Goal: Navigation & Orientation: Find specific page/section

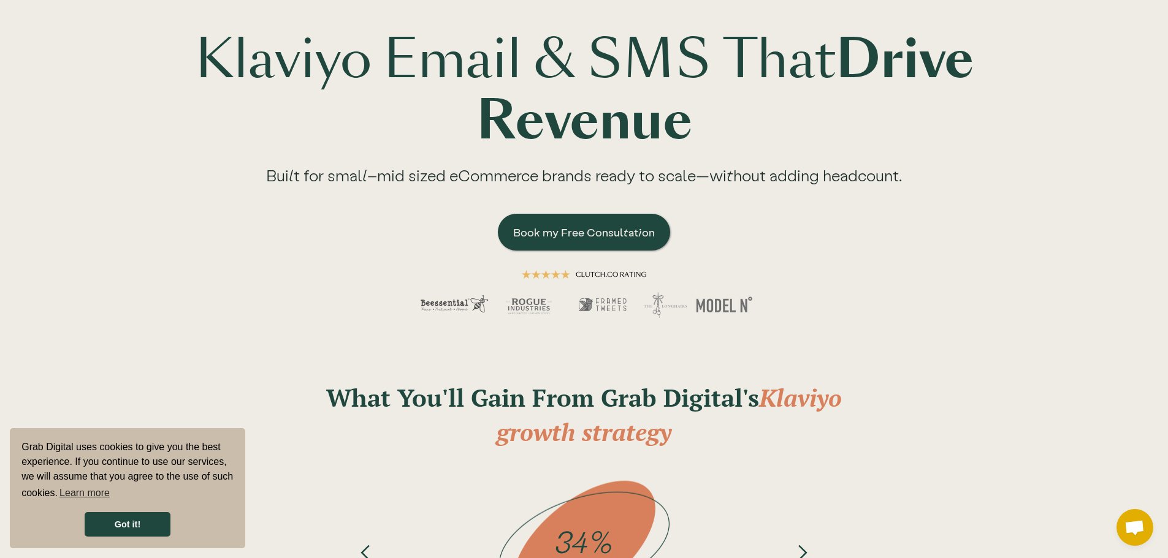
scroll to position [204, 0]
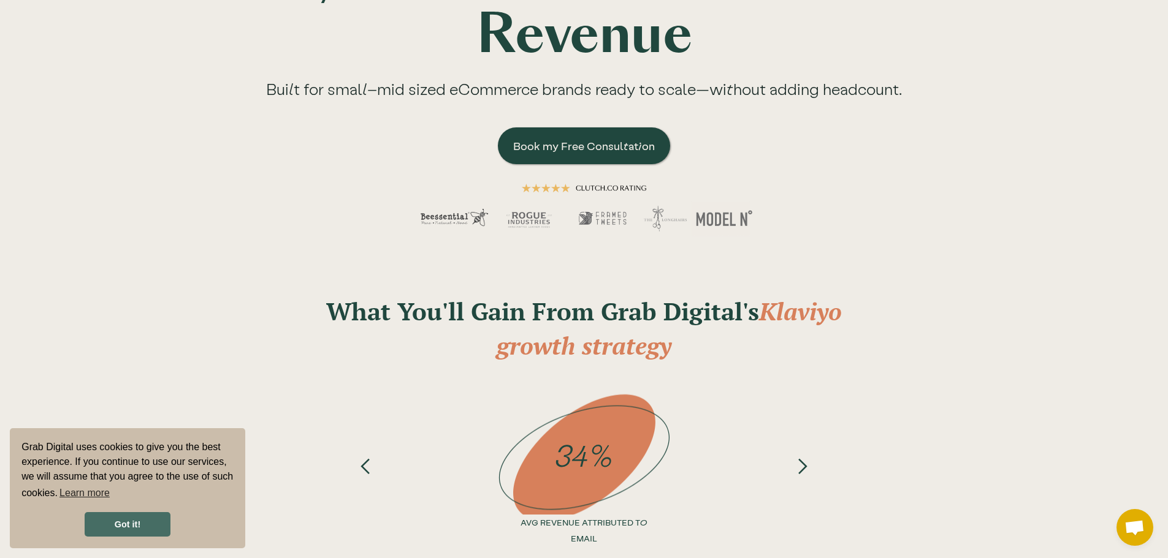
click at [148, 524] on link "Got it!" at bounding box center [128, 524] width 86 height 25
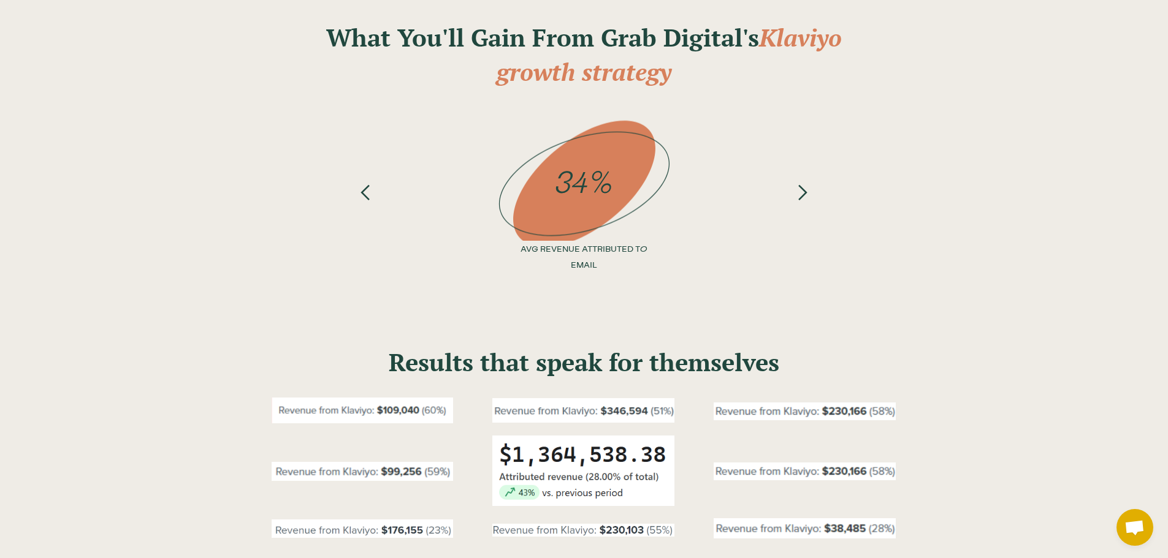
scroll to position [511, 0]
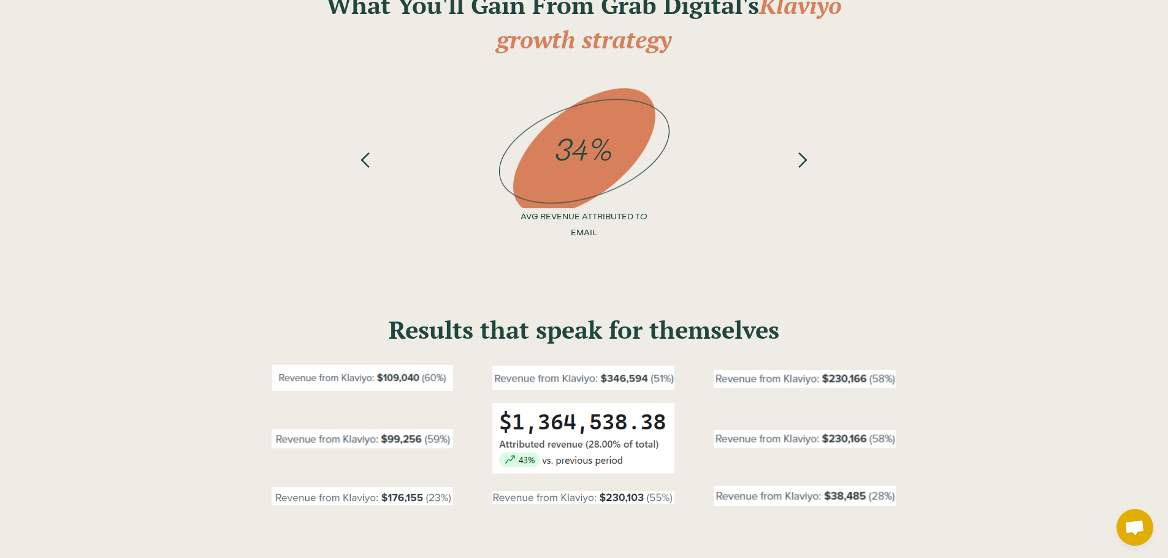
click at [796, 170] on div "next slide" at bounding box center [802, 168] width 49 height 162
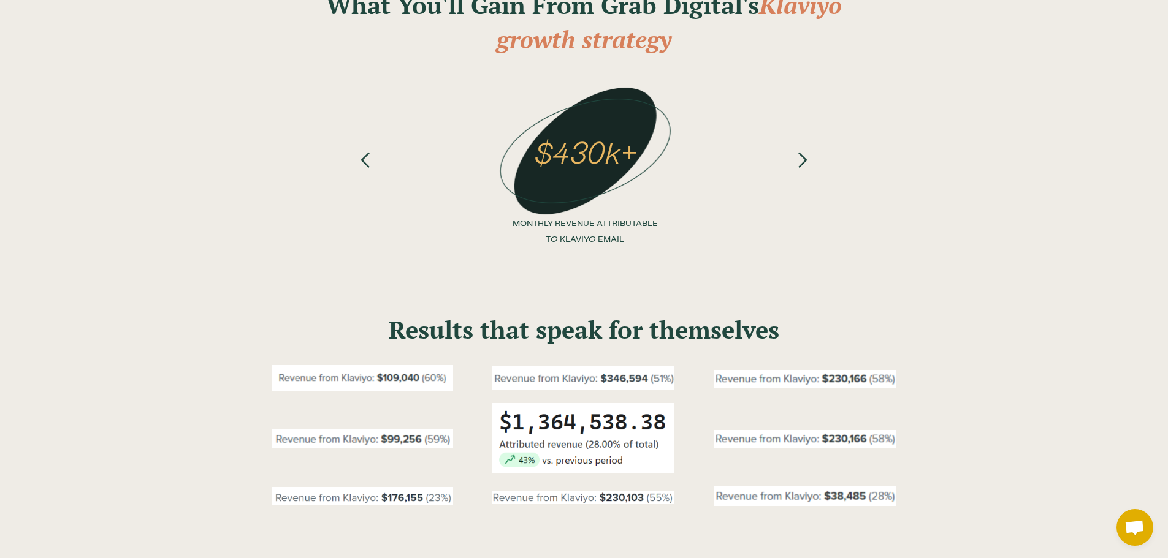
click at [796, 170] on div "next slide" at bounding box center [802, 168] width 49 height 162
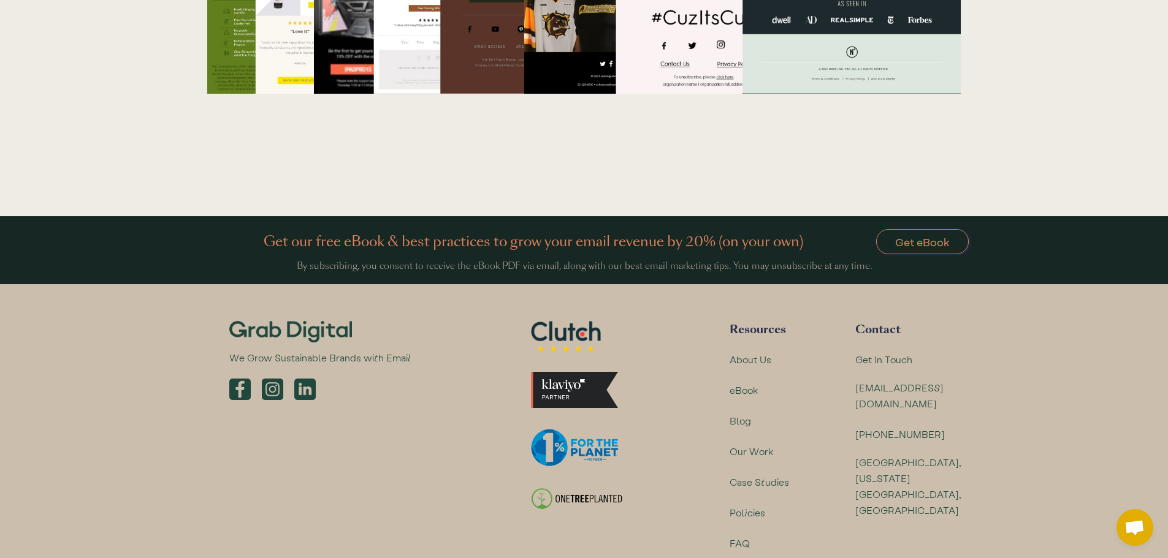
scroll to position [4057, 0]
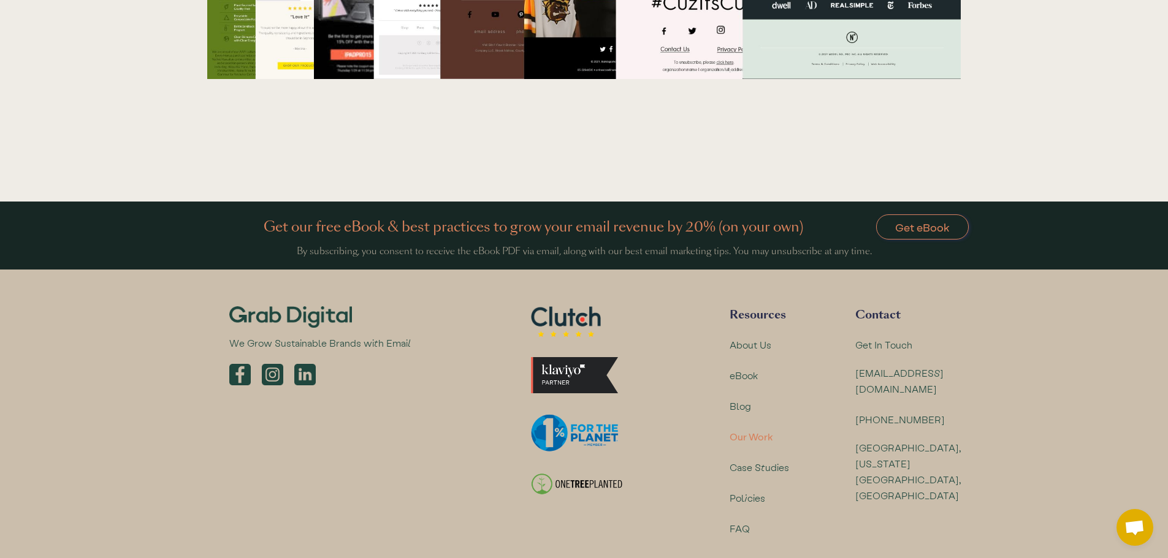
click at [766, 429] on div "Our Work" at bounding box center [751, 437] width 44 height 16
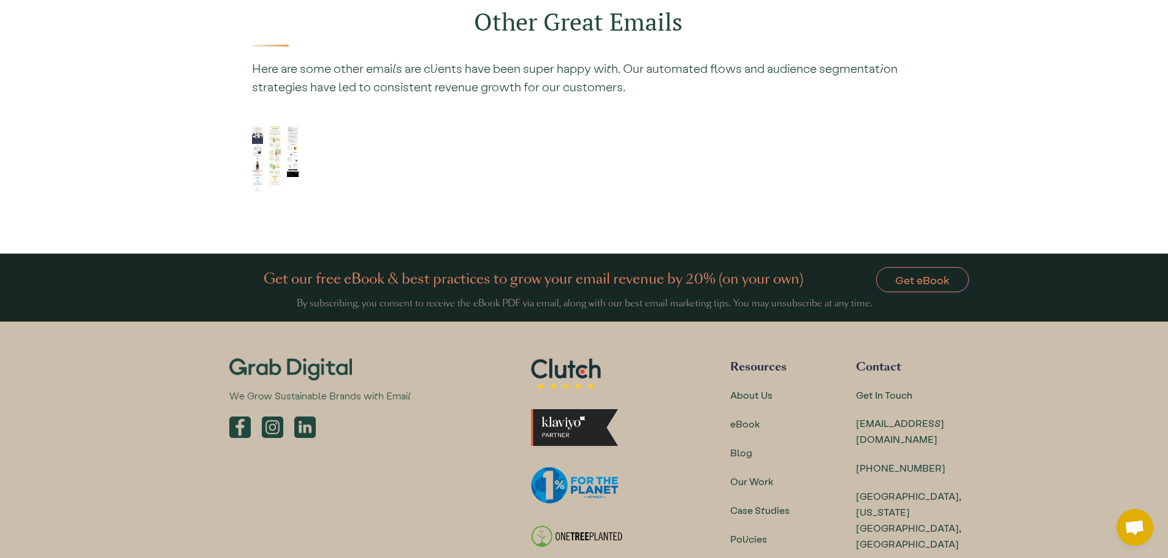
scroll to position [4141, 0]
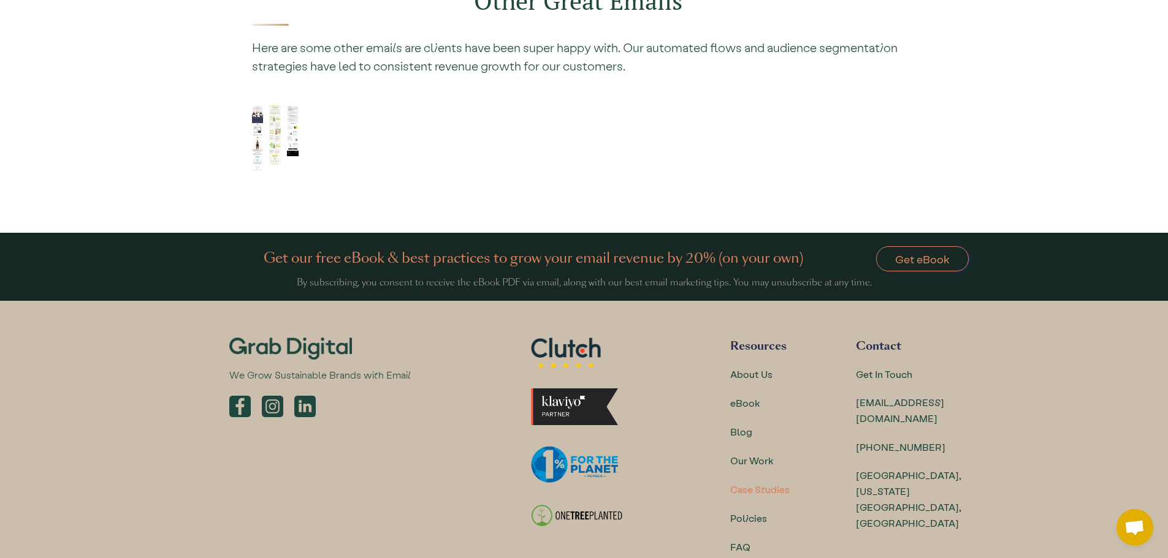
click at [768, 487] on div "Case Studies" at bounding box center [759, 490] width 59 height 16
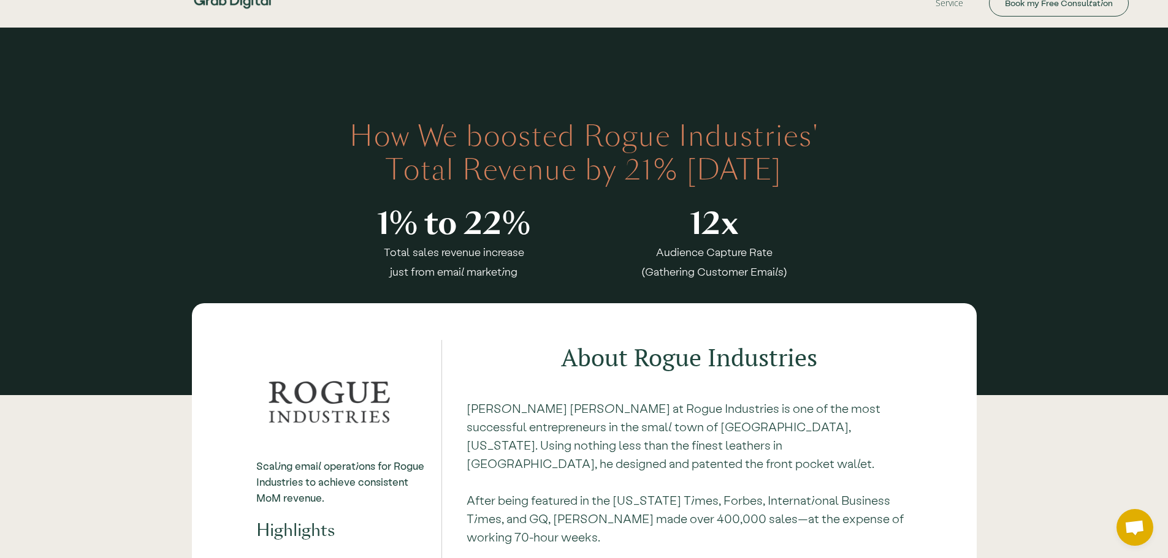
scroll to position [220, 0]
